Goal: Transaction & Acquisition: Purchase product/service

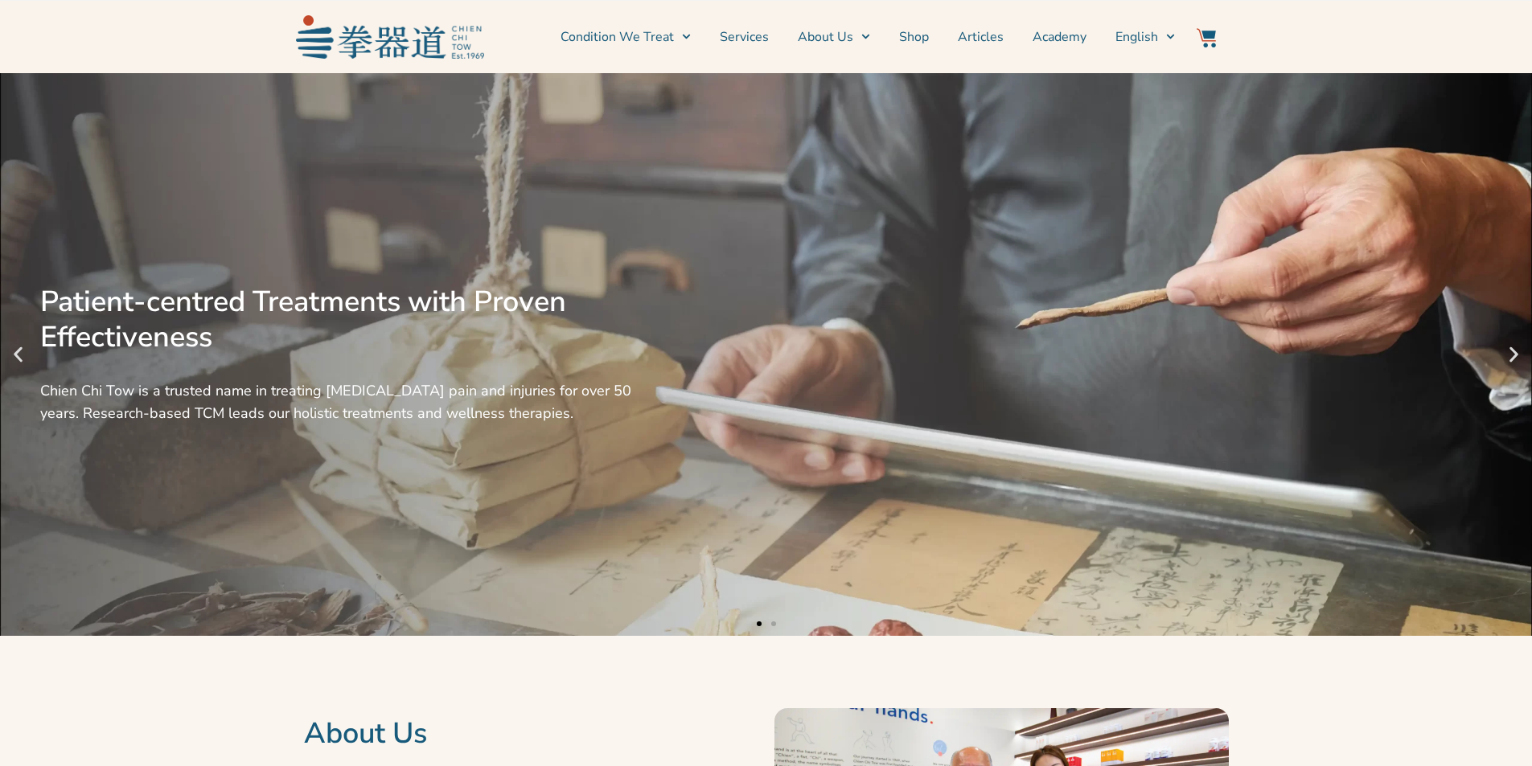
scroll to position [80, 0]
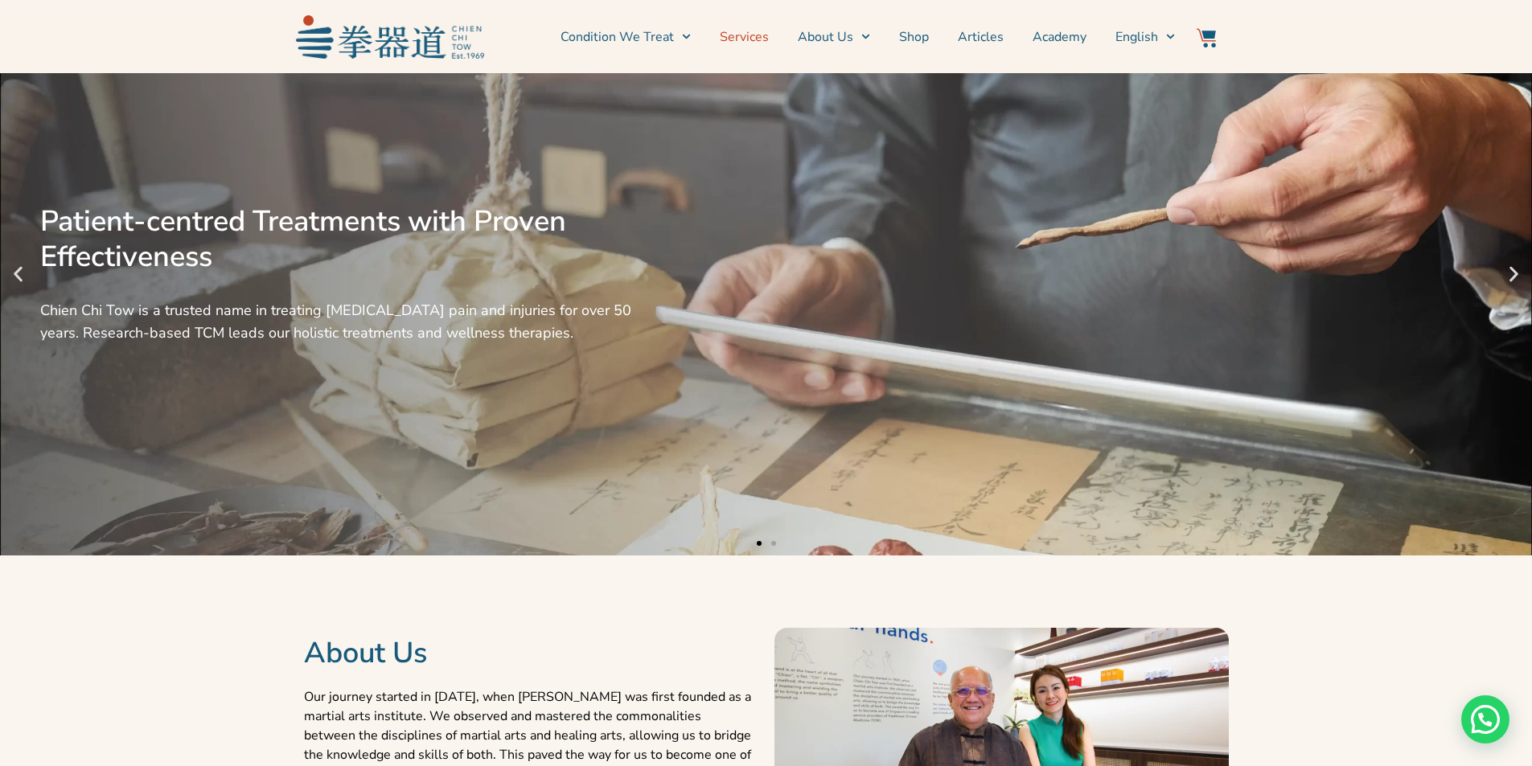
click at [766, 38] on link "Services" at bounding box center [744, 37] width 49 height 40
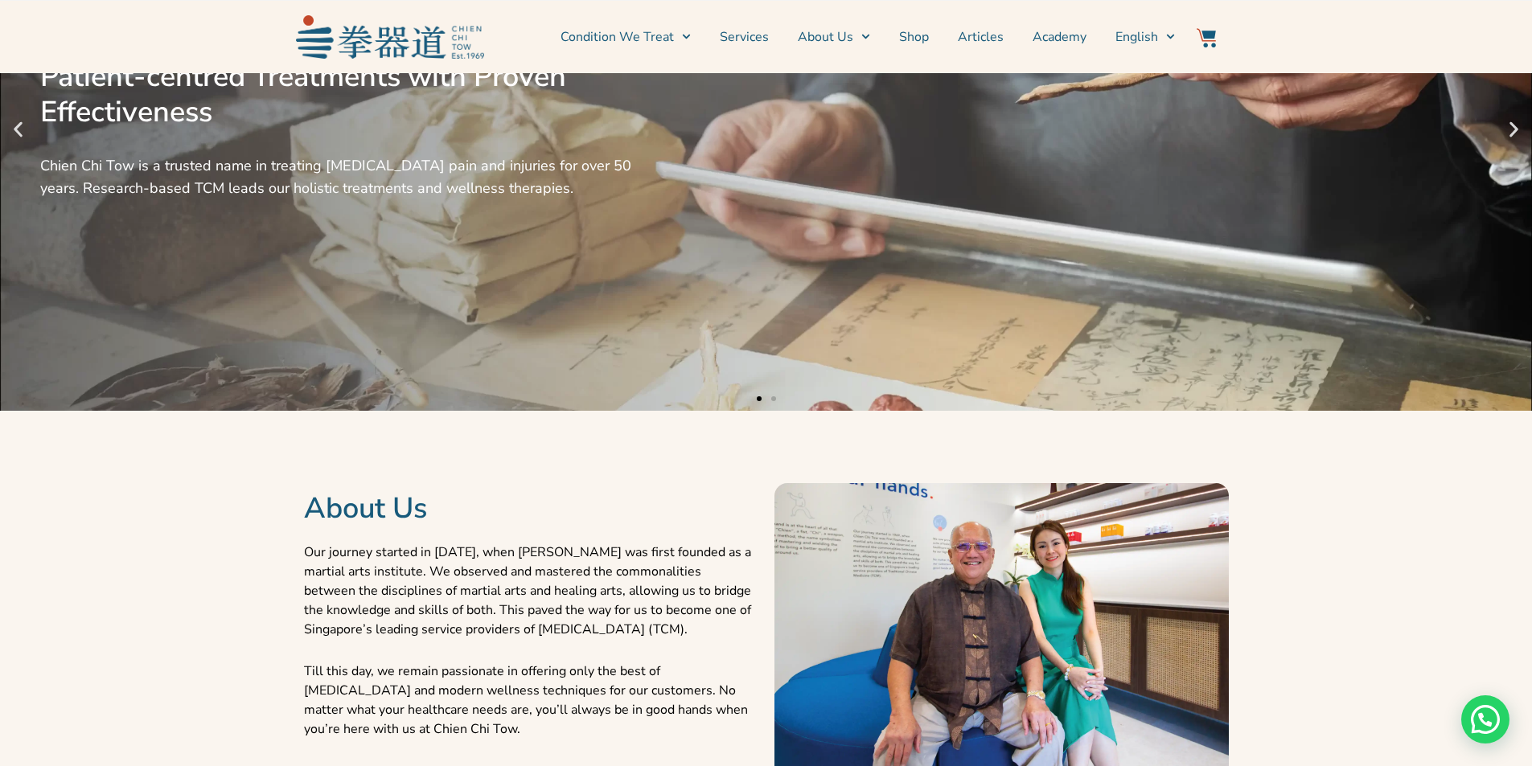
scroll to position [241, 0]
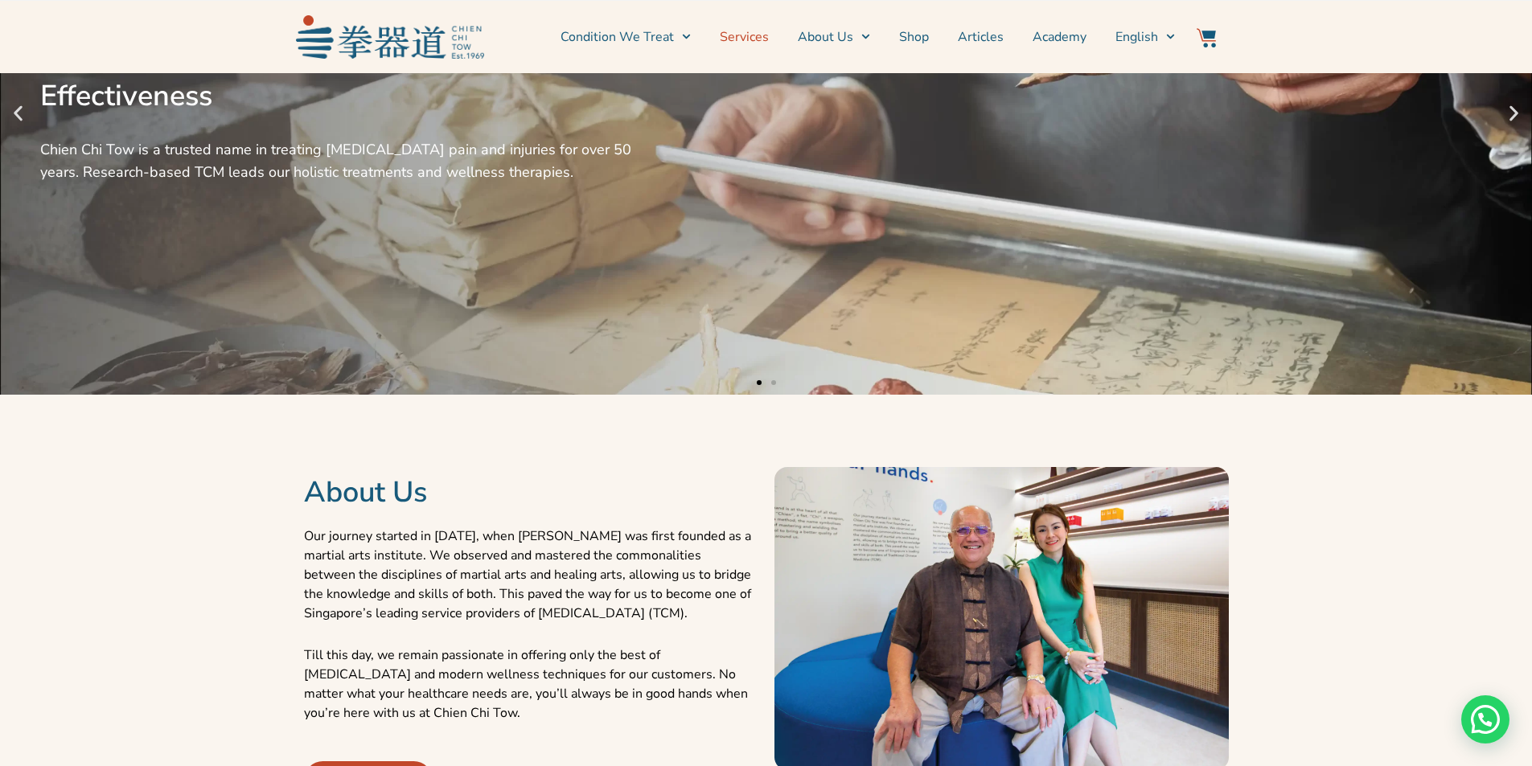
click at [746, 37] on link "Services" at bounding box center [744, 37] width 49 height 40
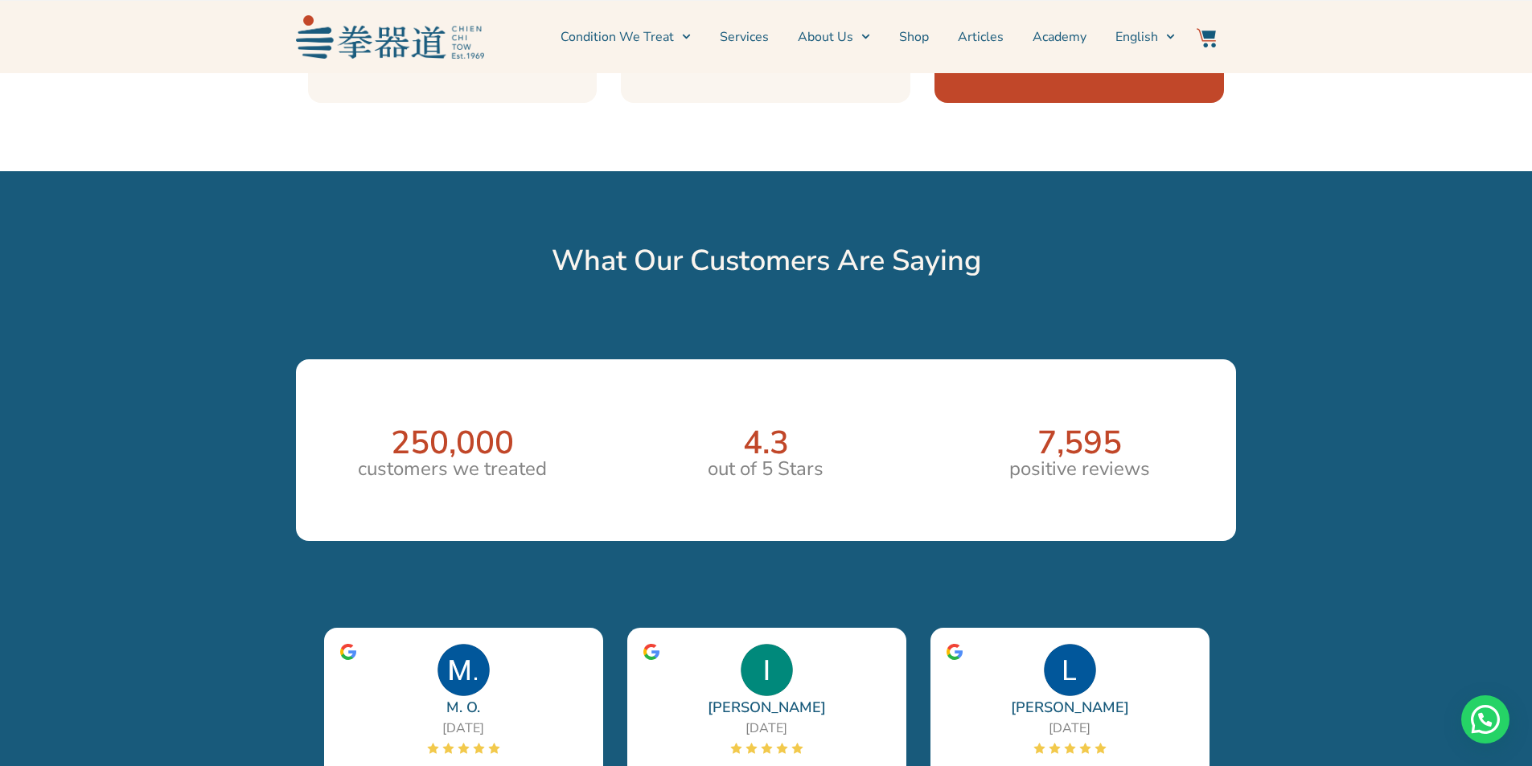
scroll to position [2493, 0]
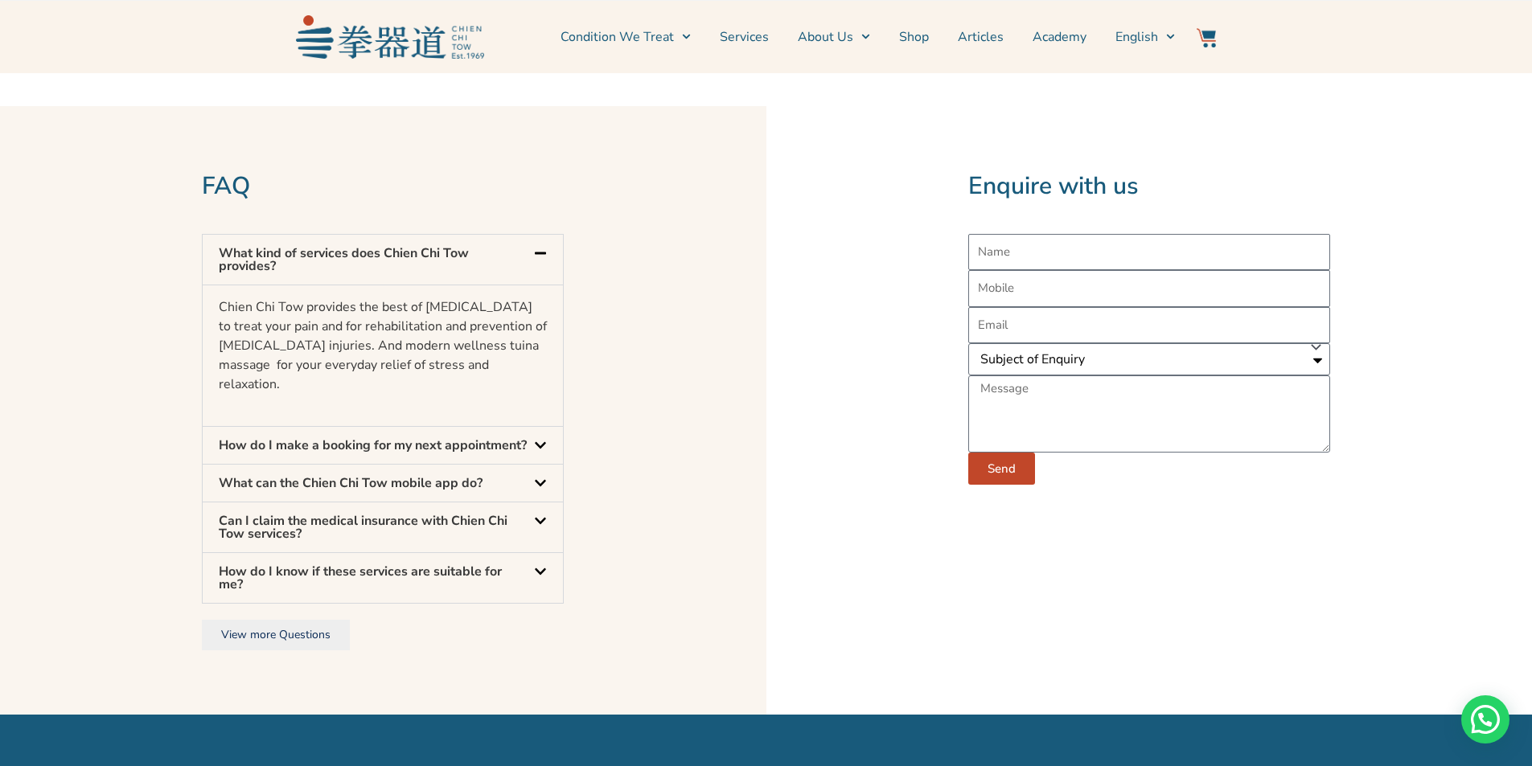
scroll to position [4956, 0]
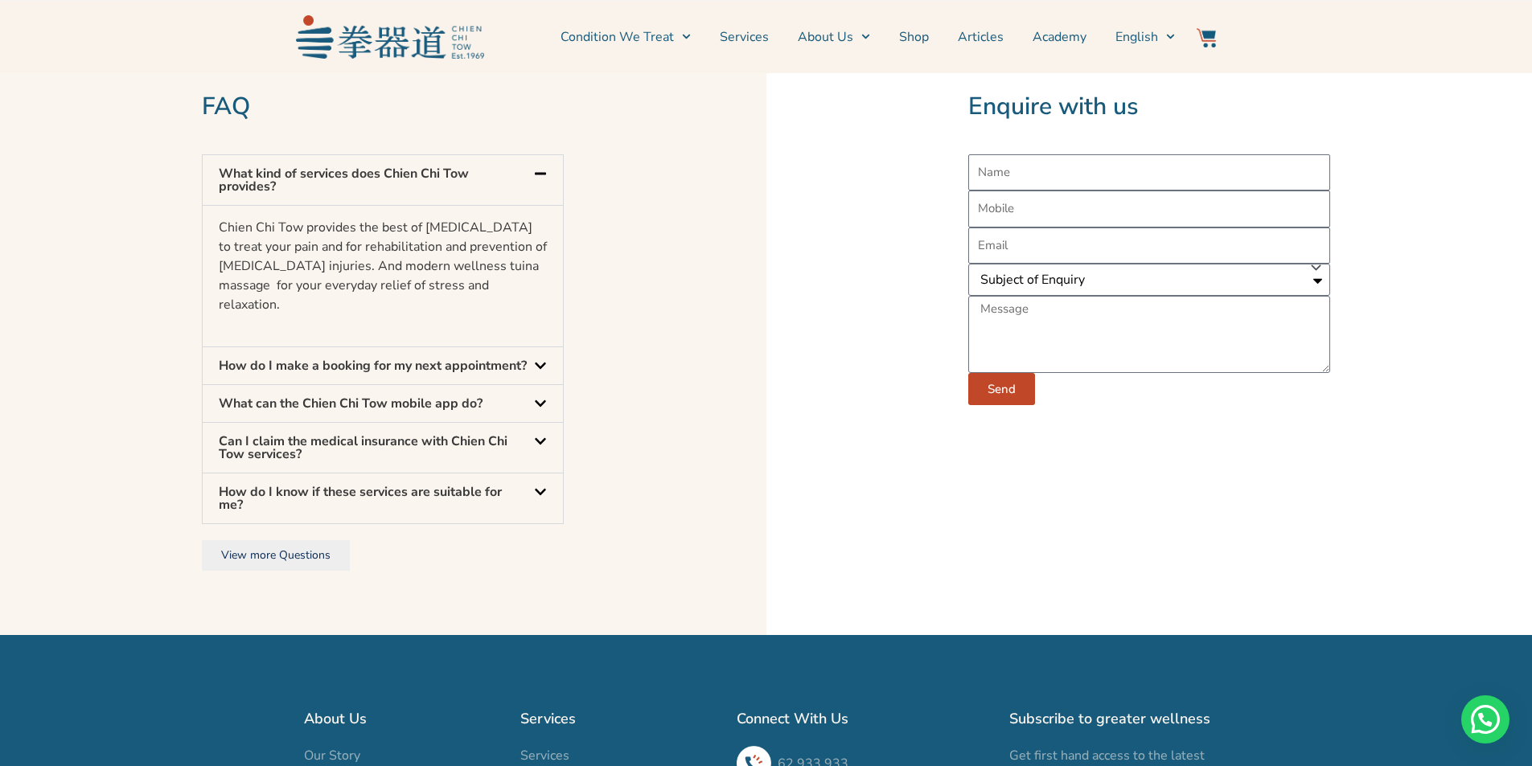
click at [539, 375] on span at bounding box center [536, 366] width 19 height 15
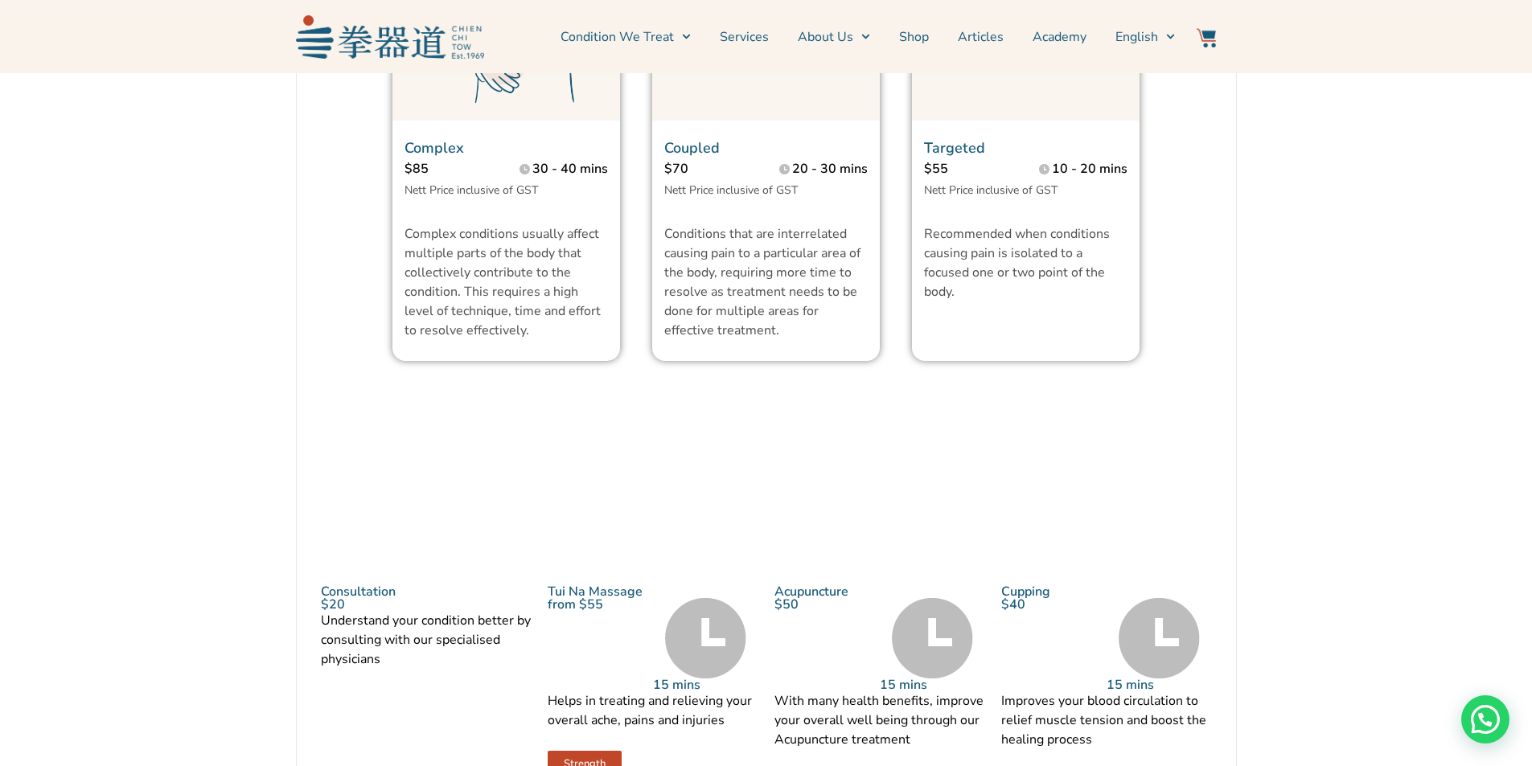
scroll to position [1418, 0]
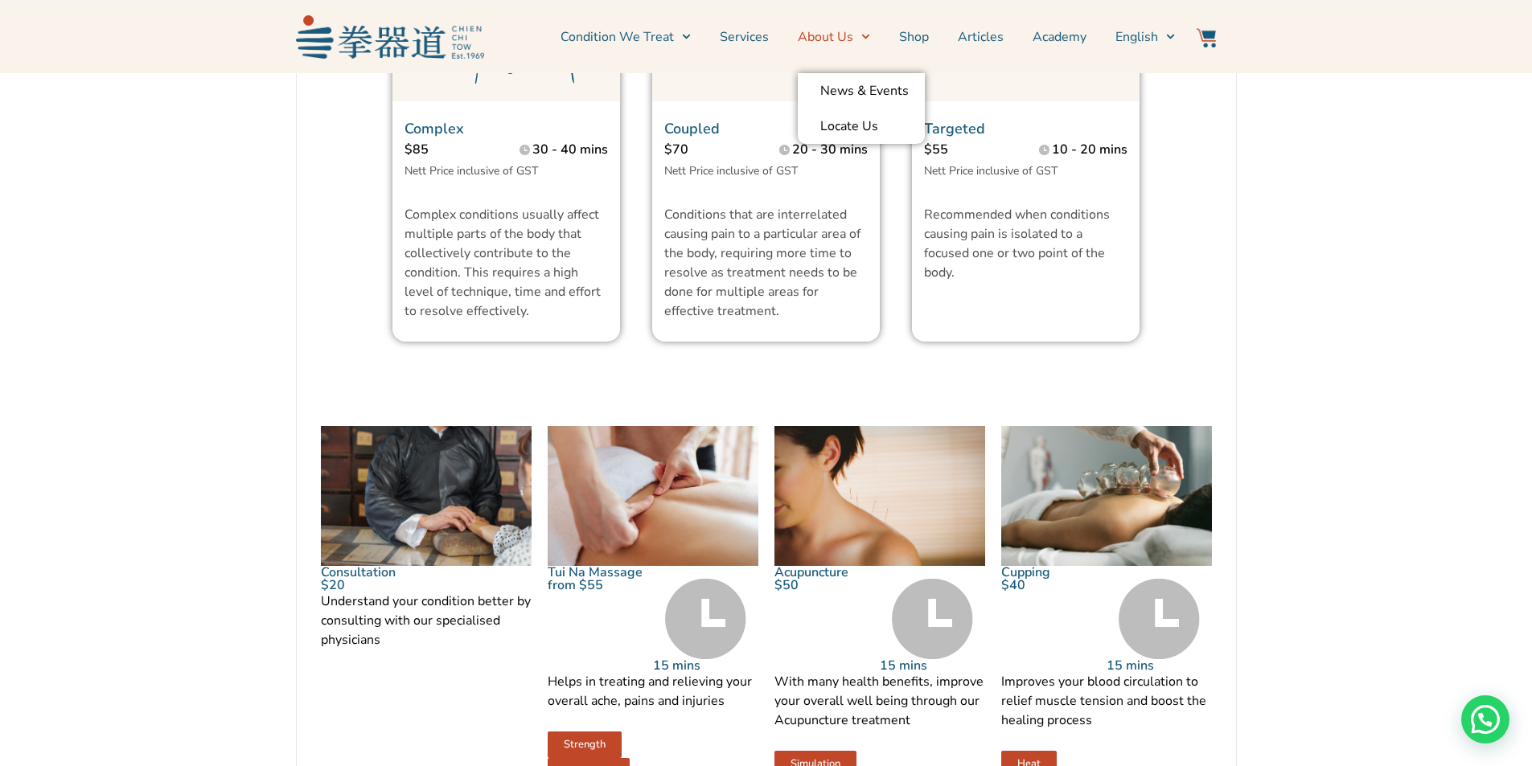
click at [864, 35] on icon "Menu" at bounding box center [865, 36] width 9 height 9
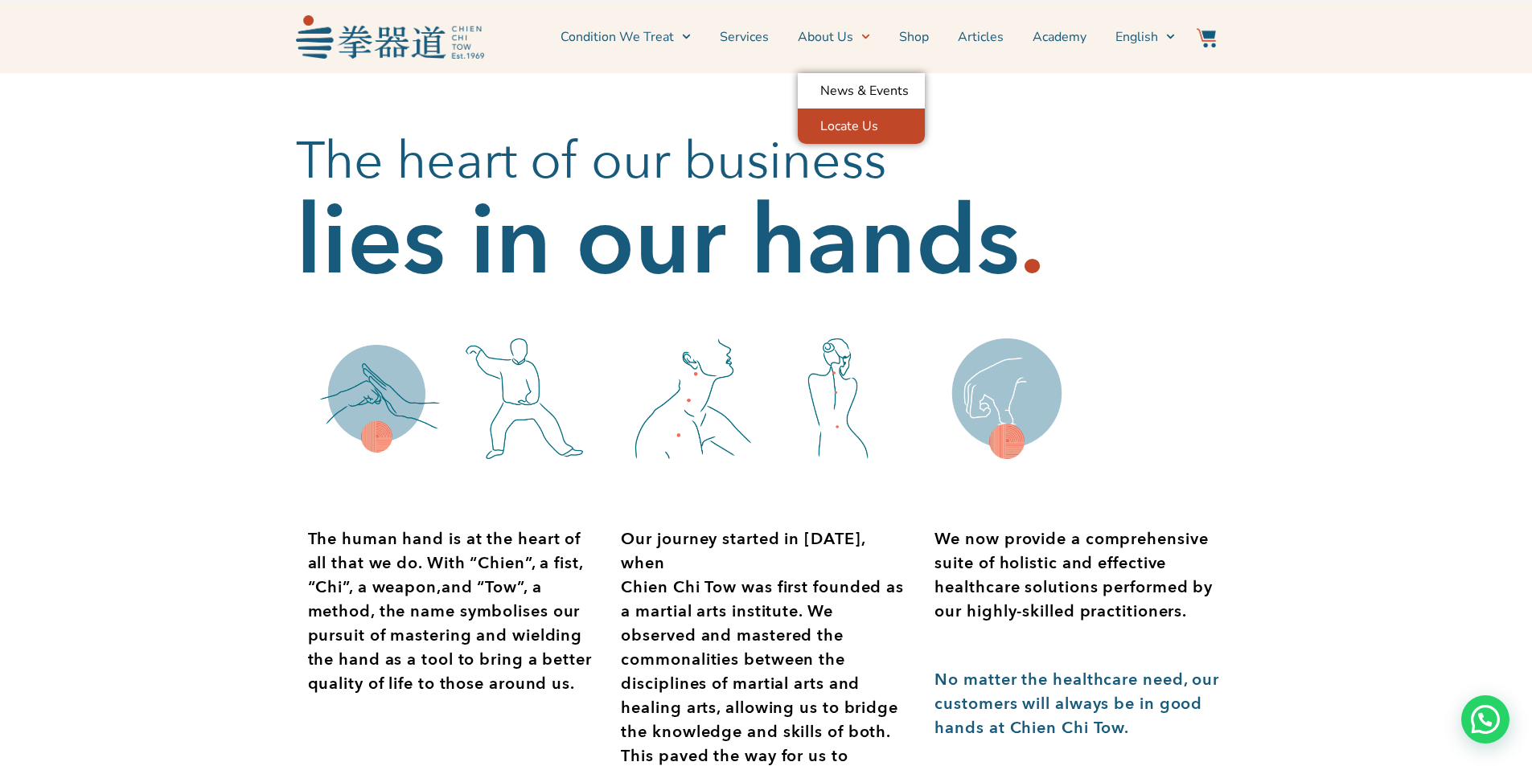
click at [839, 119] on link "Locate Us" at bounding box center [861, 126] width 127 height 35
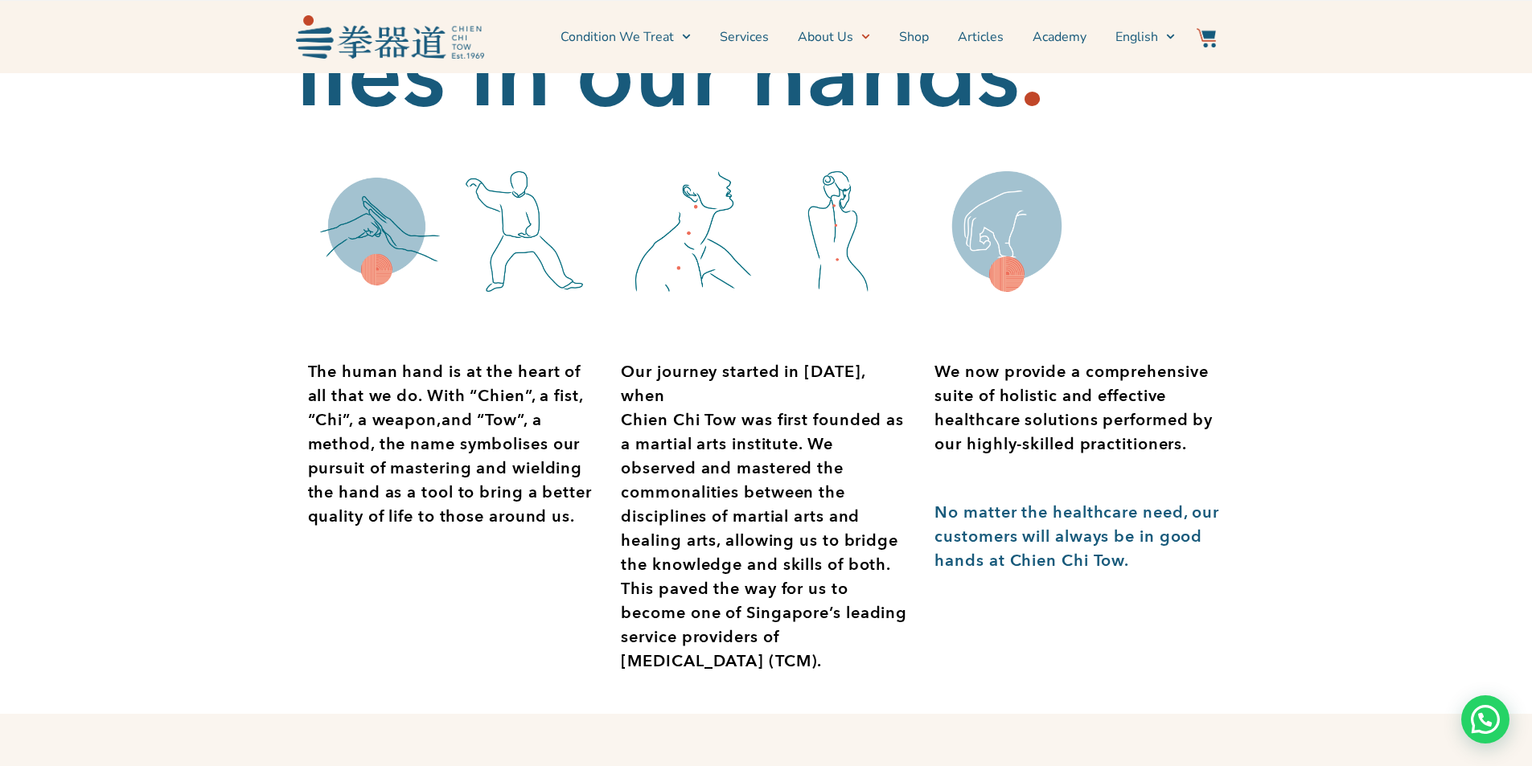
scroll to position [241, 0]
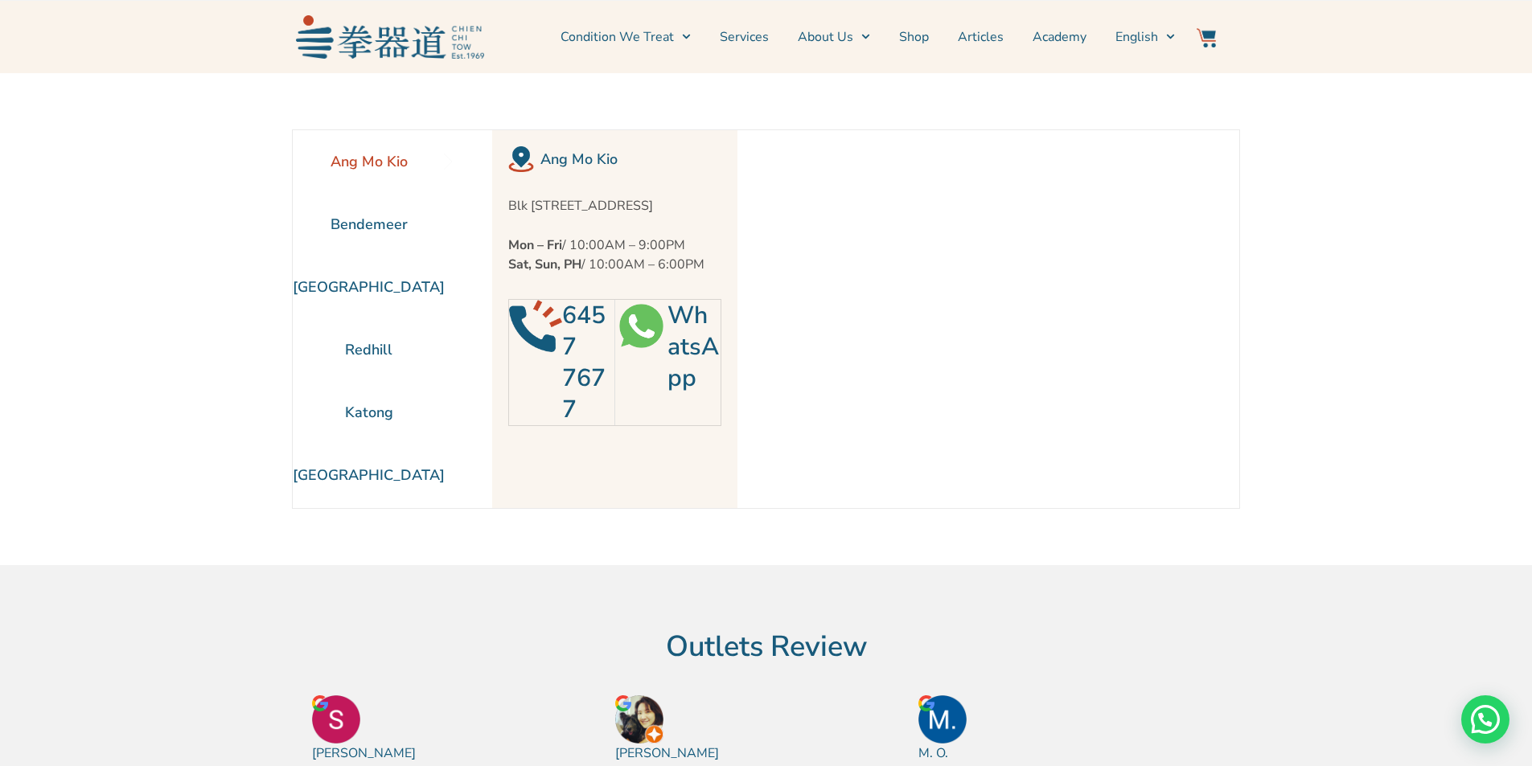
click at [655, 373] on div at bounding box center [641, 347] width 52 height 94
click at [661, 346] on img at bounding box center [641, 326] width 52 height 52
click at [676, 360] on link "WhatsApp" at bounding box center [692, 347] width 51 height 96
click at [745, 34] on link "Services" at bounding box center [744, 37] width 49 height 40
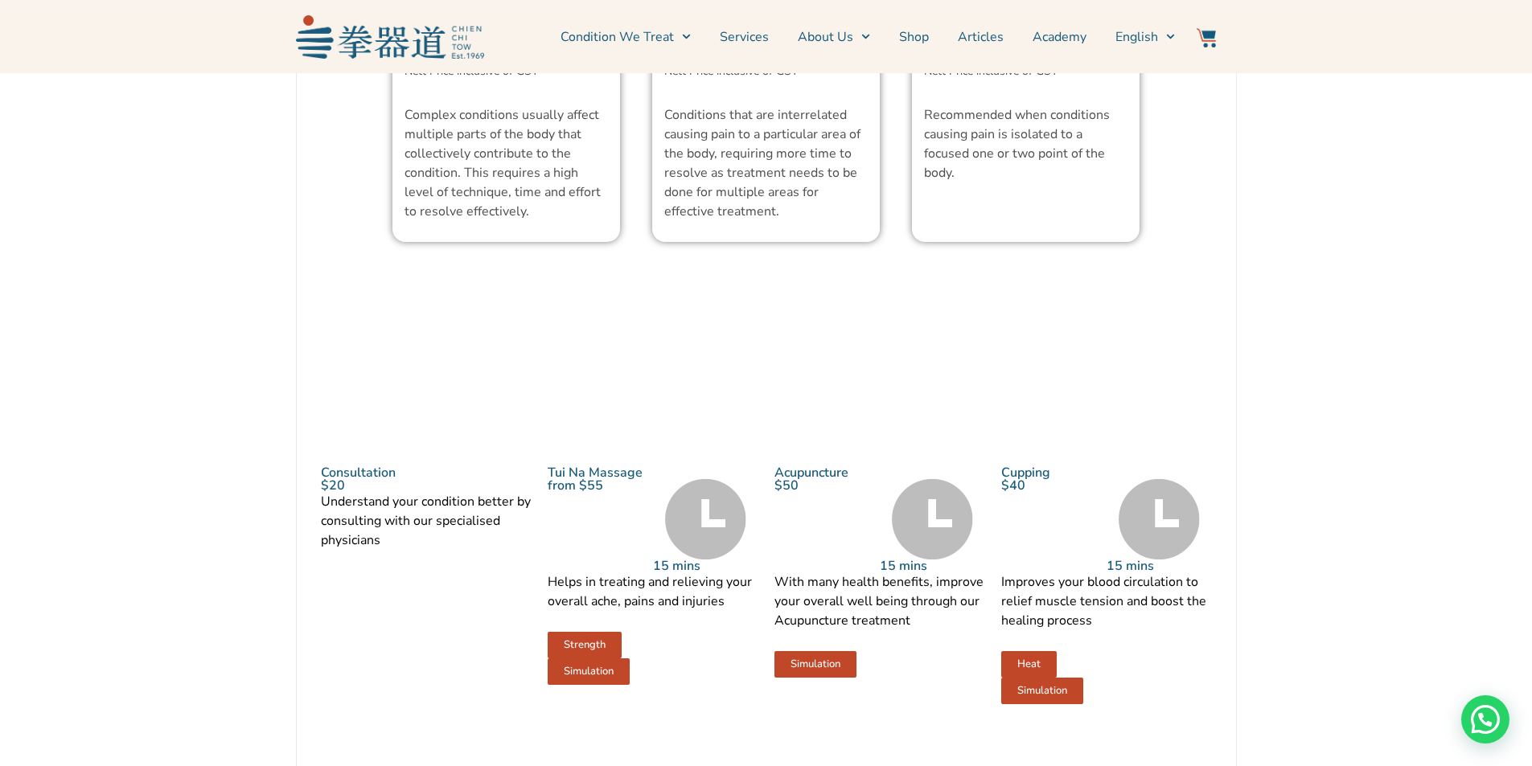
scroll to position [1528, 0]
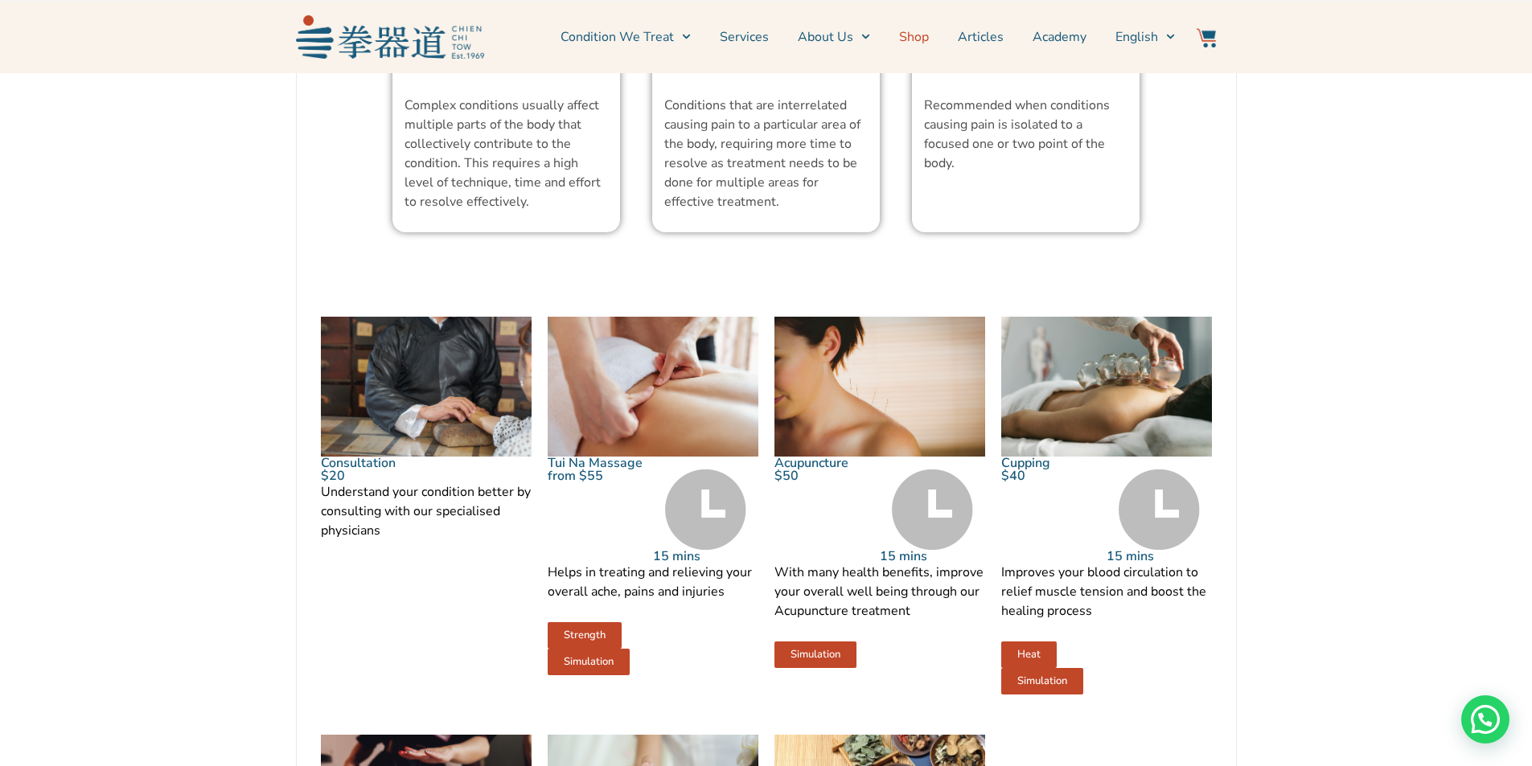
click at [922, 42] on link "Shop" at bounding box center [914, 37] width 30 height 40
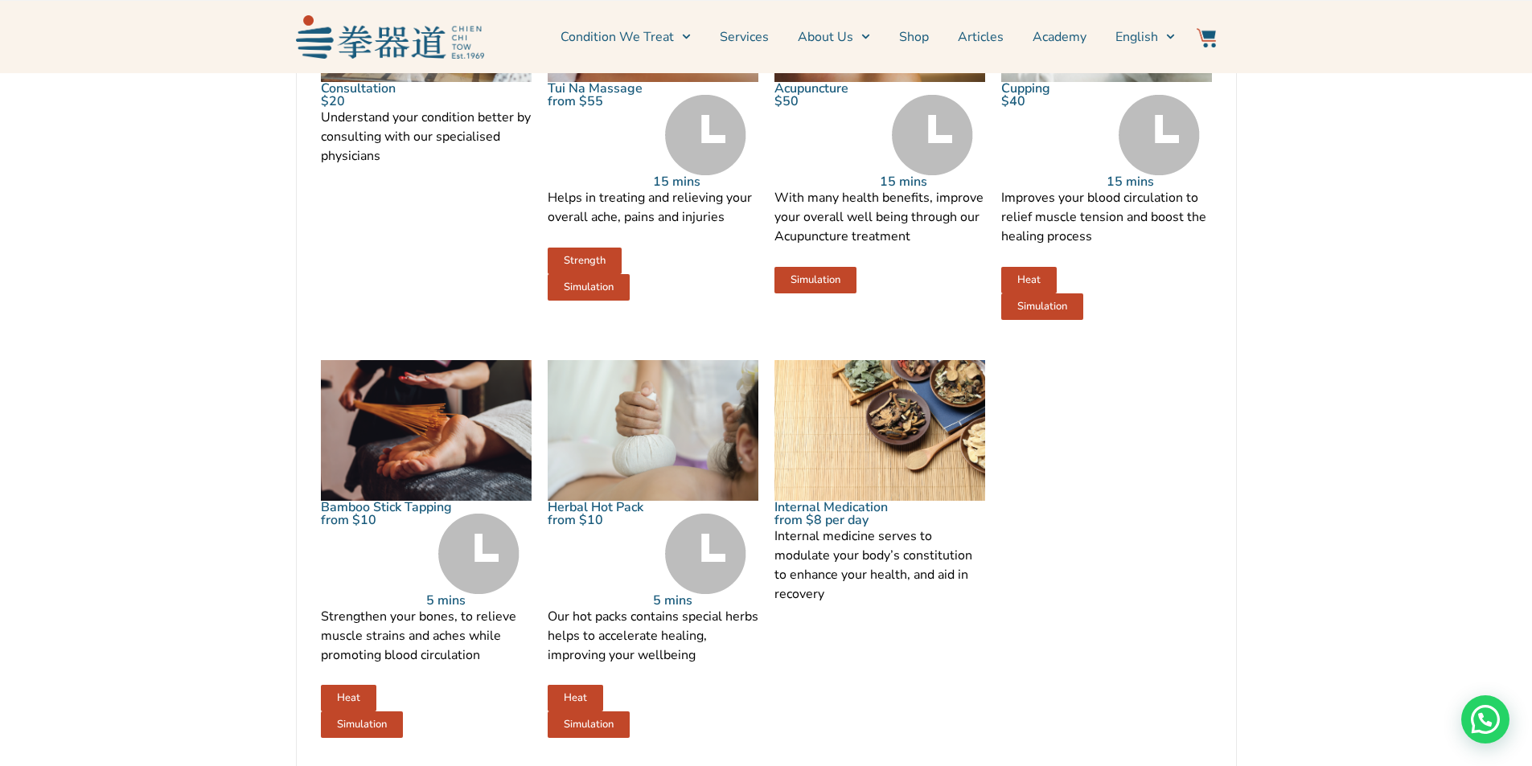
scroll to position [1930, 0]
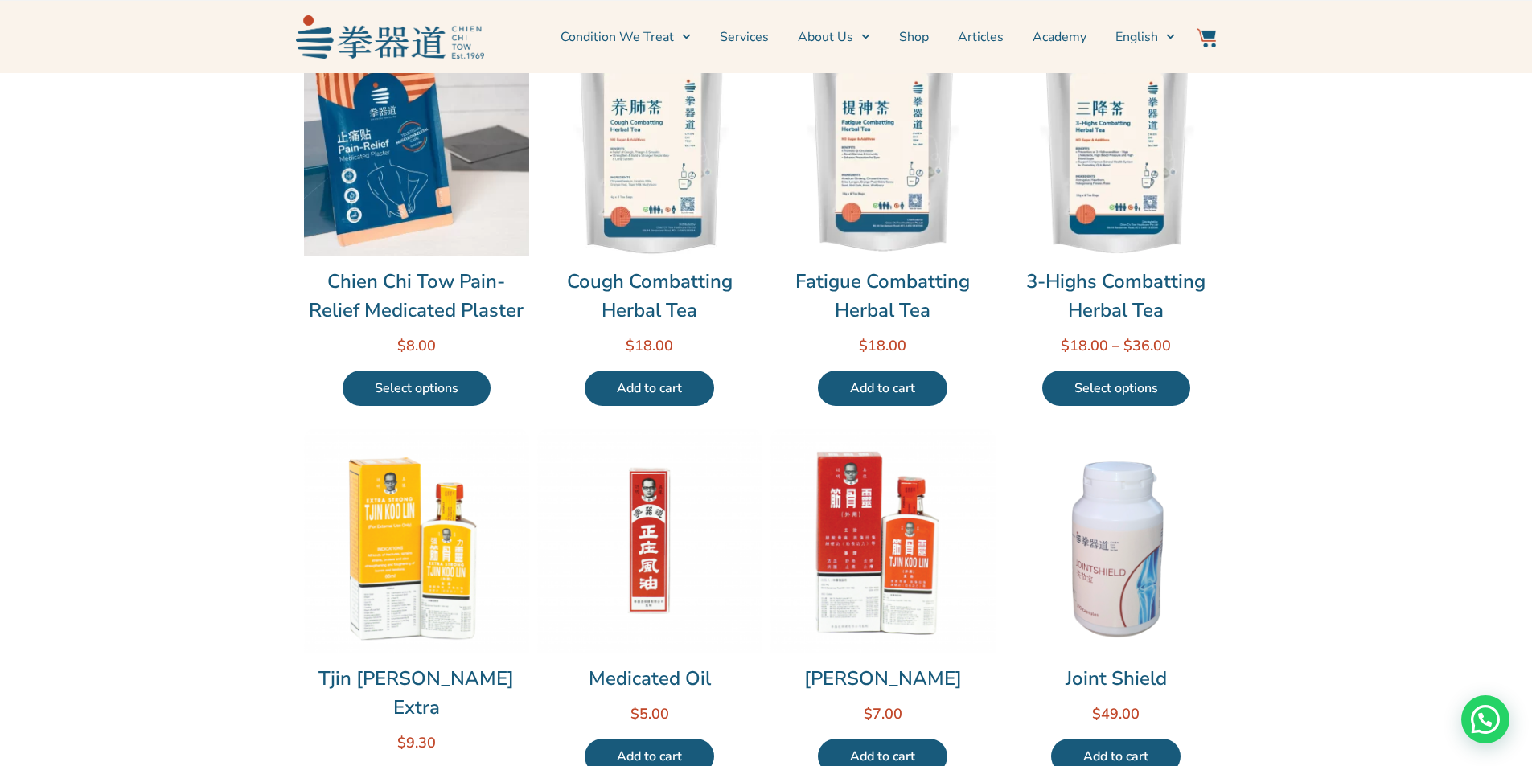
scroll to position [161, 0]
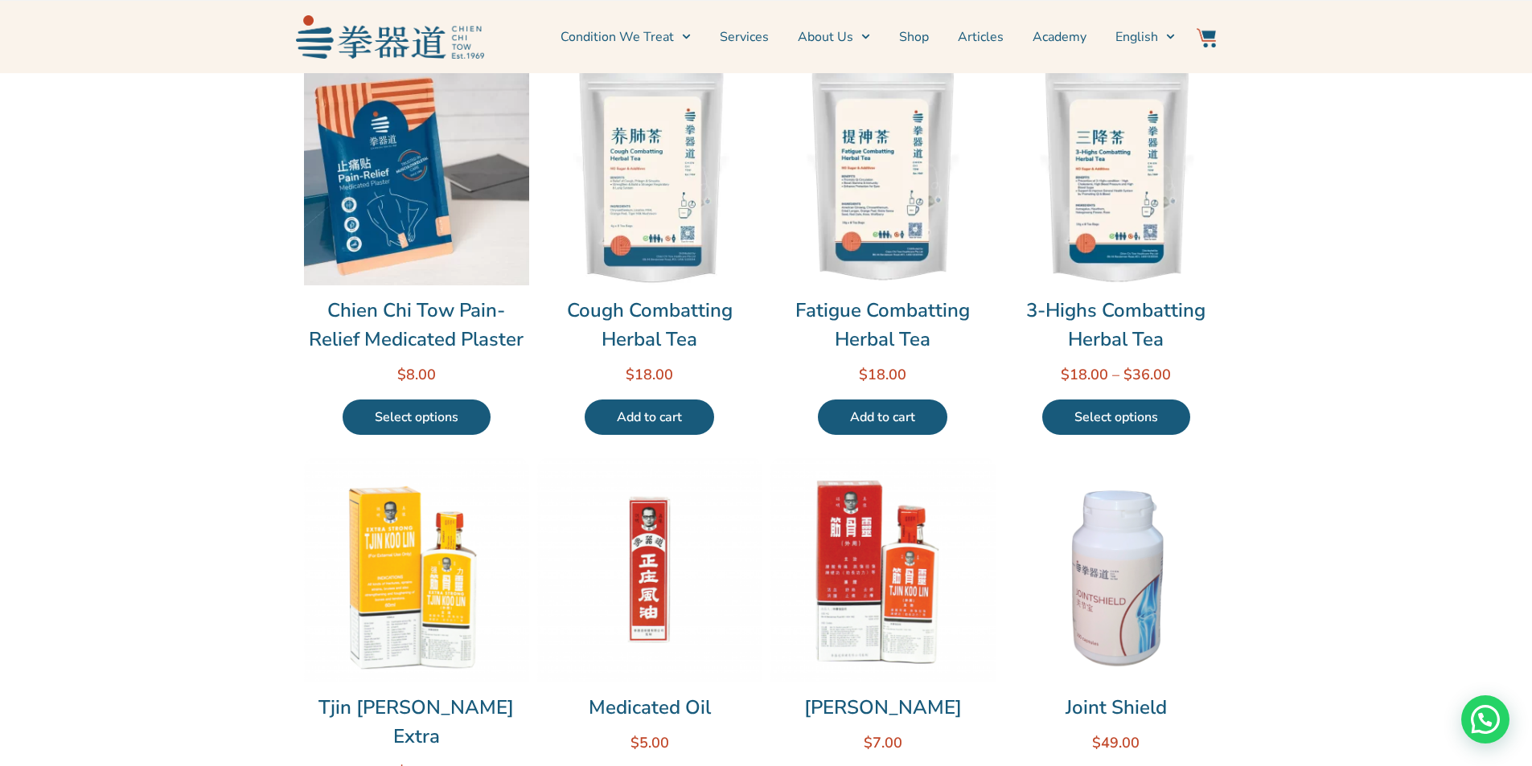
click at [644, 232] on img at bounding box center [649, 172] width 225 height 225
click at [632, 258] on img at bounding box center [649, 172] width 225 height 225
